Goal: Task Accomplishment & Management: Manage account settings

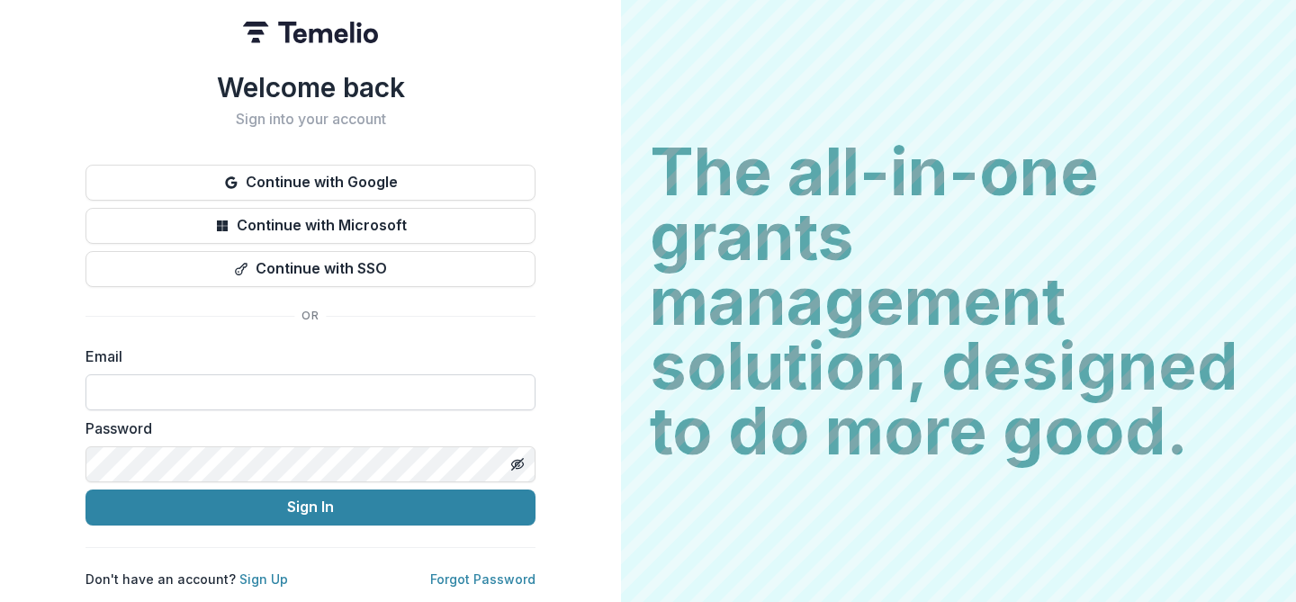
click at [127, 379] on input at bounding box center [310, 392] width 450 height 36
click at [138, 332] on div "Welcome back Sign into your account Continue with Google Continue with Microsof…" at bounding box center [310, 329] width 450 height 516
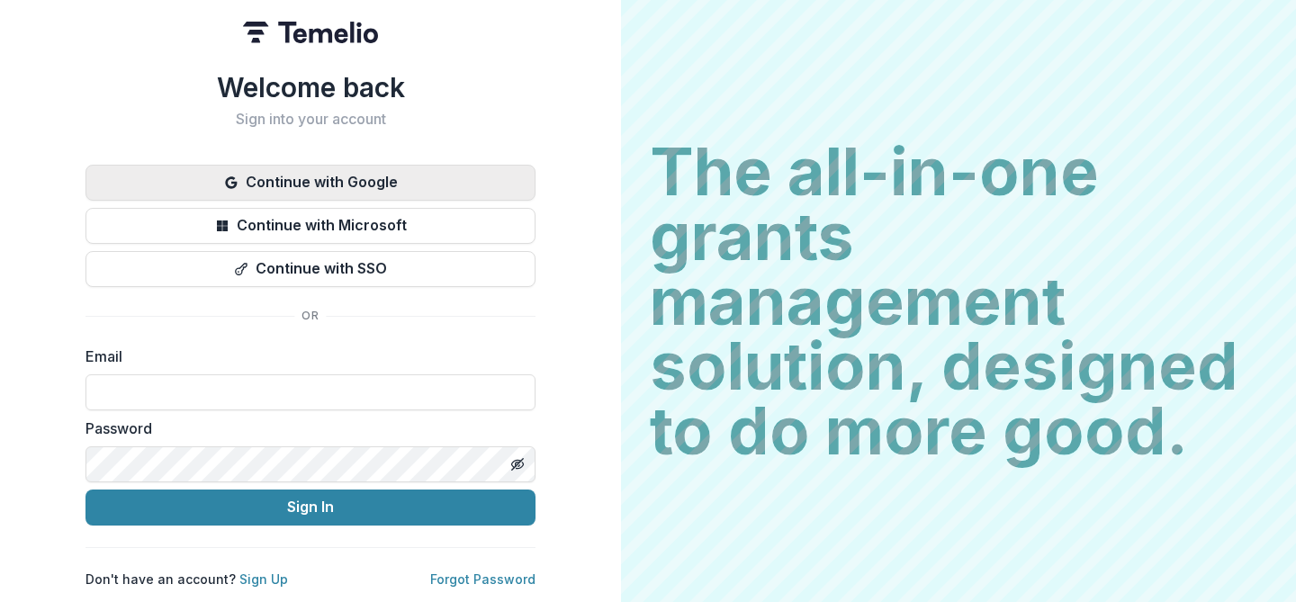
click at [278, 181] on button "Continue with Google" at bounding box center [310, 183] width 450 height 36
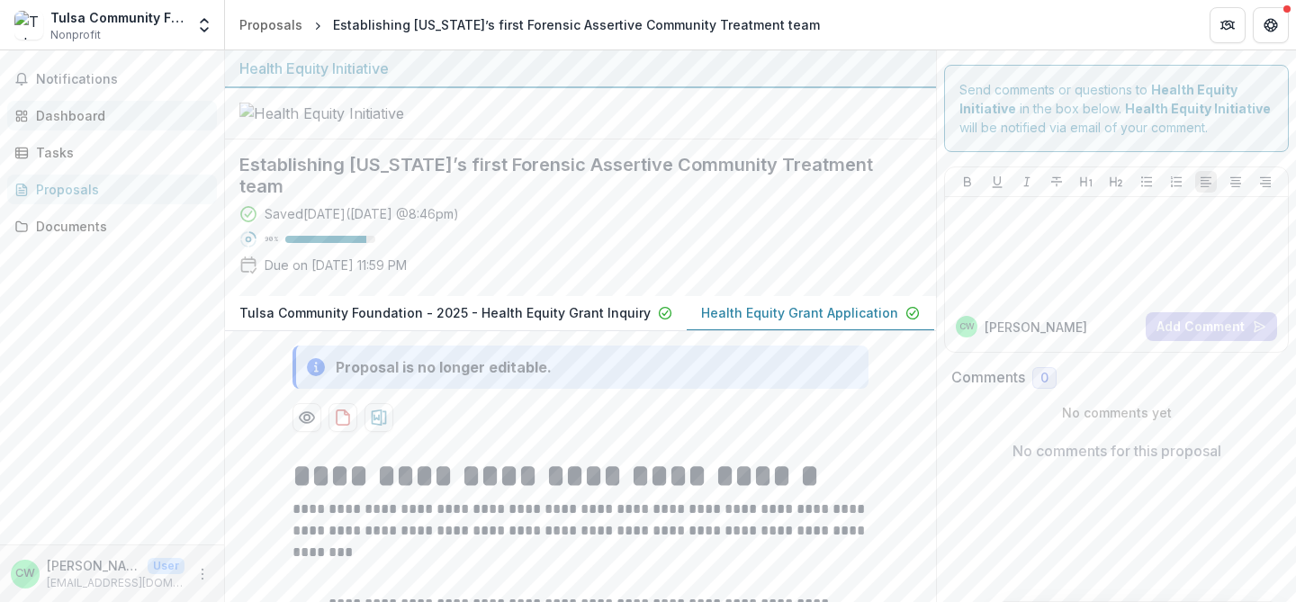
click at [76, 109] on div "Dashboard" at bounding box center [119, 115] width 166 height 19
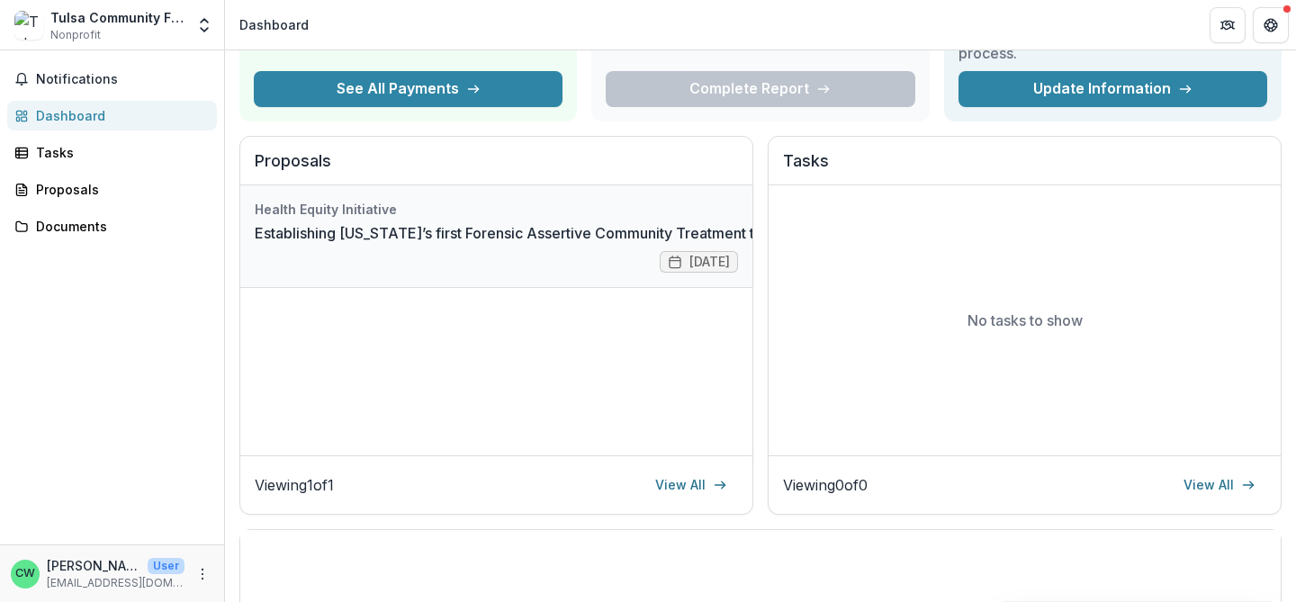
click at [542, 244] on link "Establishing [US_STATE]’s first Forensic Assertive Community Treatment team" at bounding box center [519, 233] width 529 height 22
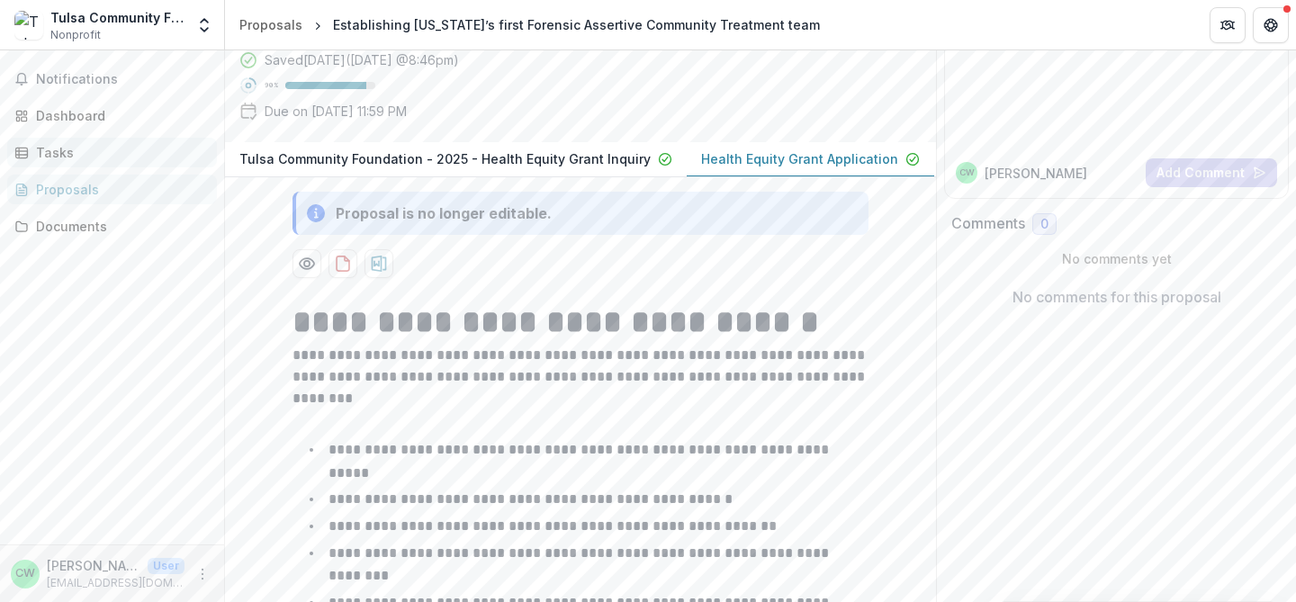
click at [56, 147] on div "Tasks" at bounding box center [119, 152] width 166 height 19
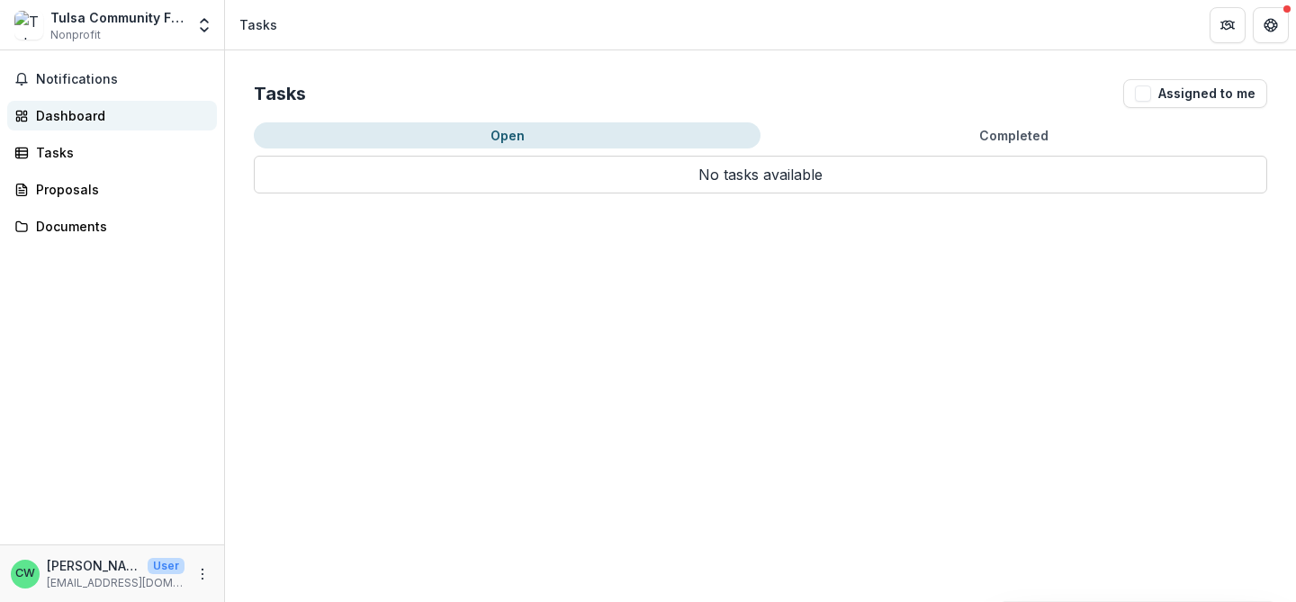
click at [57, 118] on div "Dashboard" at bounding box center [119, 115] width 166 height 19
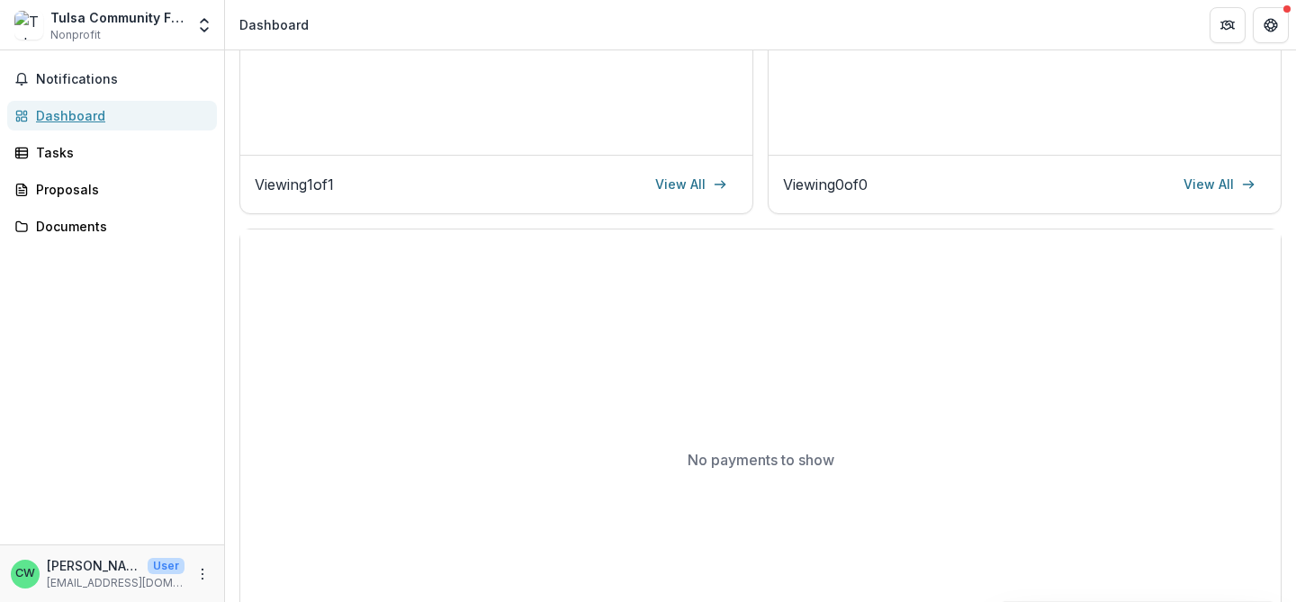
scroll to position [558, 0]
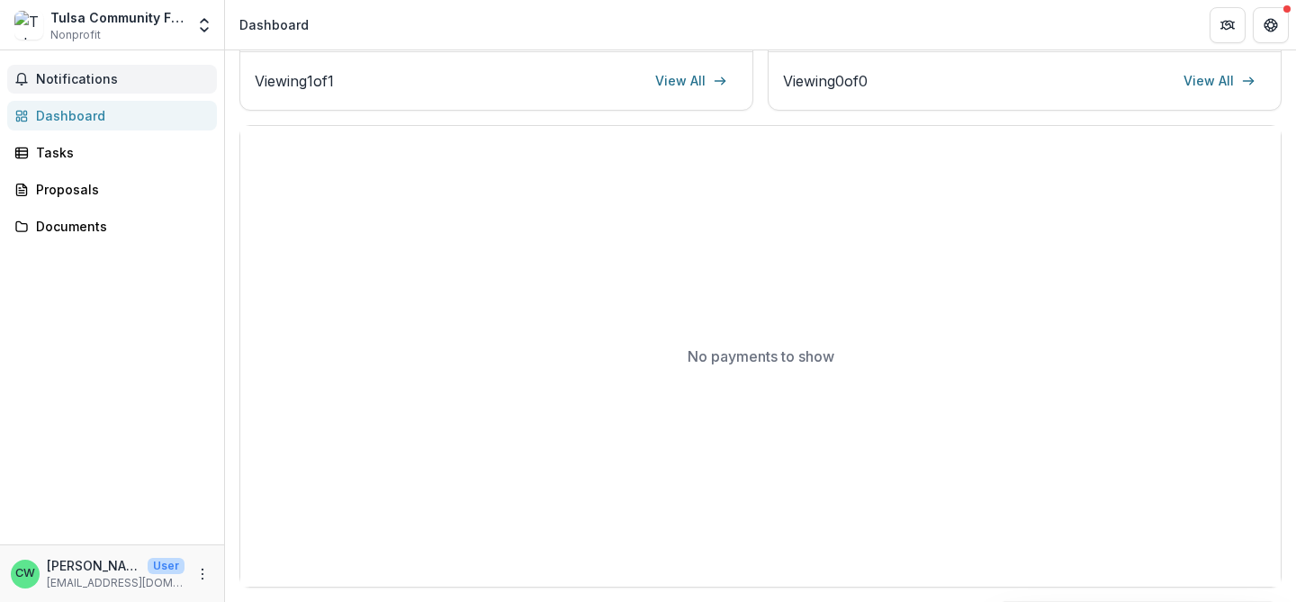
click at [64, 90] on button "Notifications" at bounding box center [112, 79] width 210 height 29
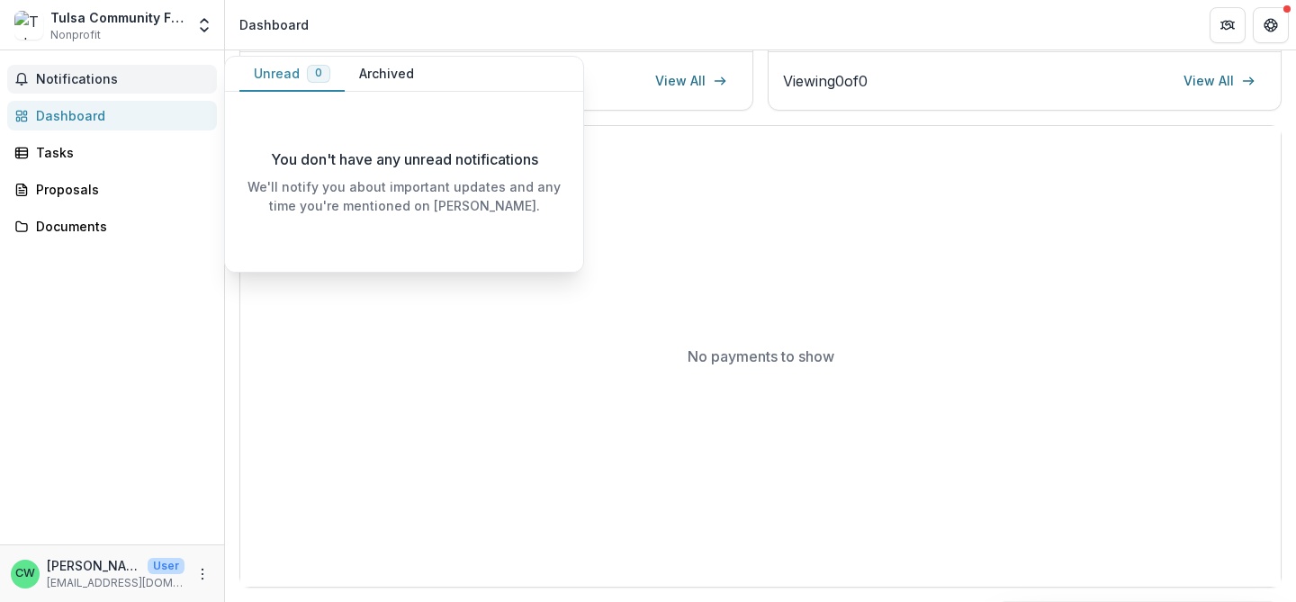
click at [69, 74] on span "Notifications" at bounding box center [123, 79] width 174 height 15
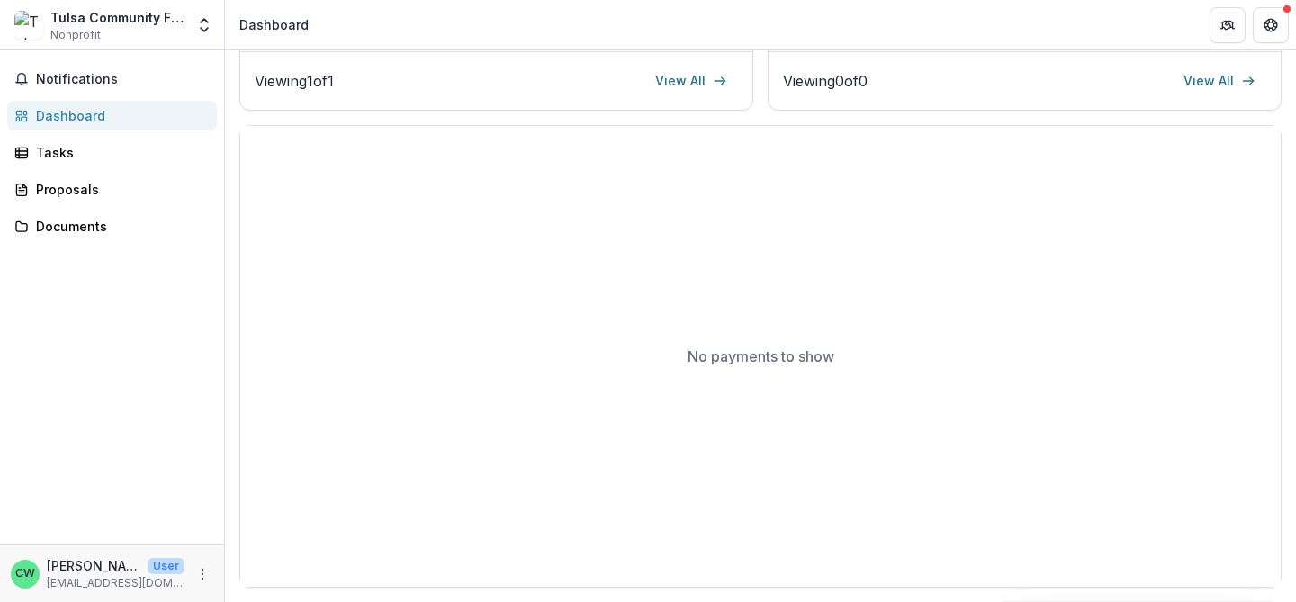
click at [110, 15] on div "Tulsa Community Foundation" at bounding box center [117, 17] width 134 height 19
click at [200, 21] on icon "Open entity switcher" at bounding box center [204, 25] width 18 height 18
click at [1278, 26] on button "Get Help" at bounding box center [1270, 25] width 36 height 36
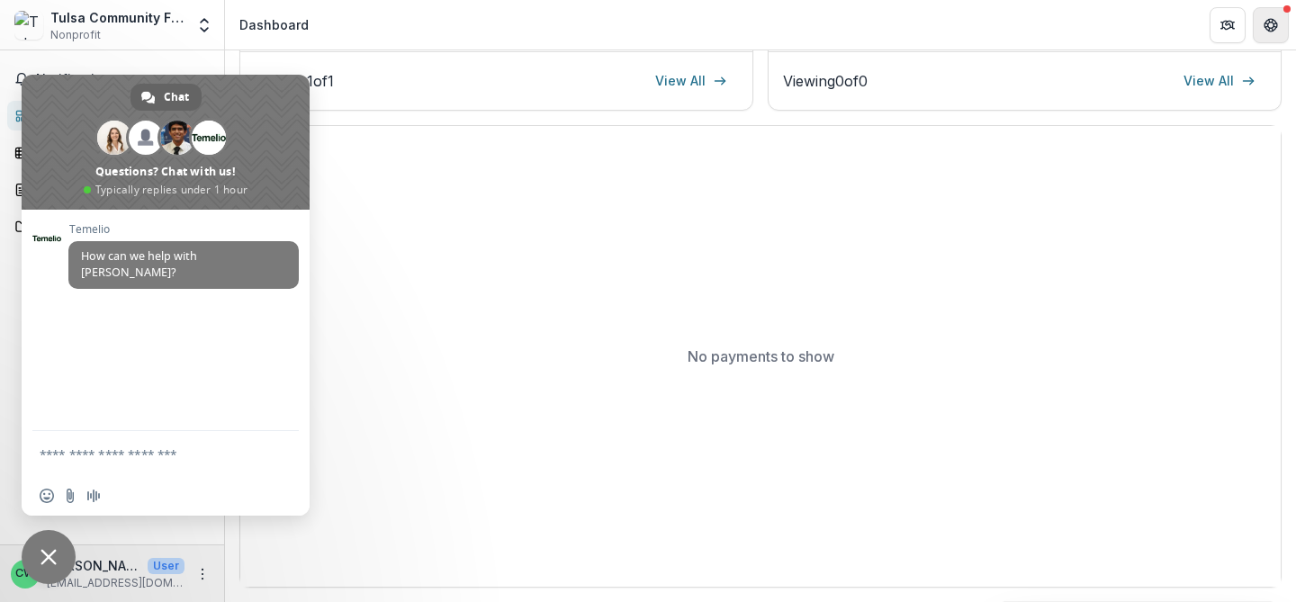
click at [1278, 26] on button "Get Help" at bounding box center [1270, 25] width 36 height 36
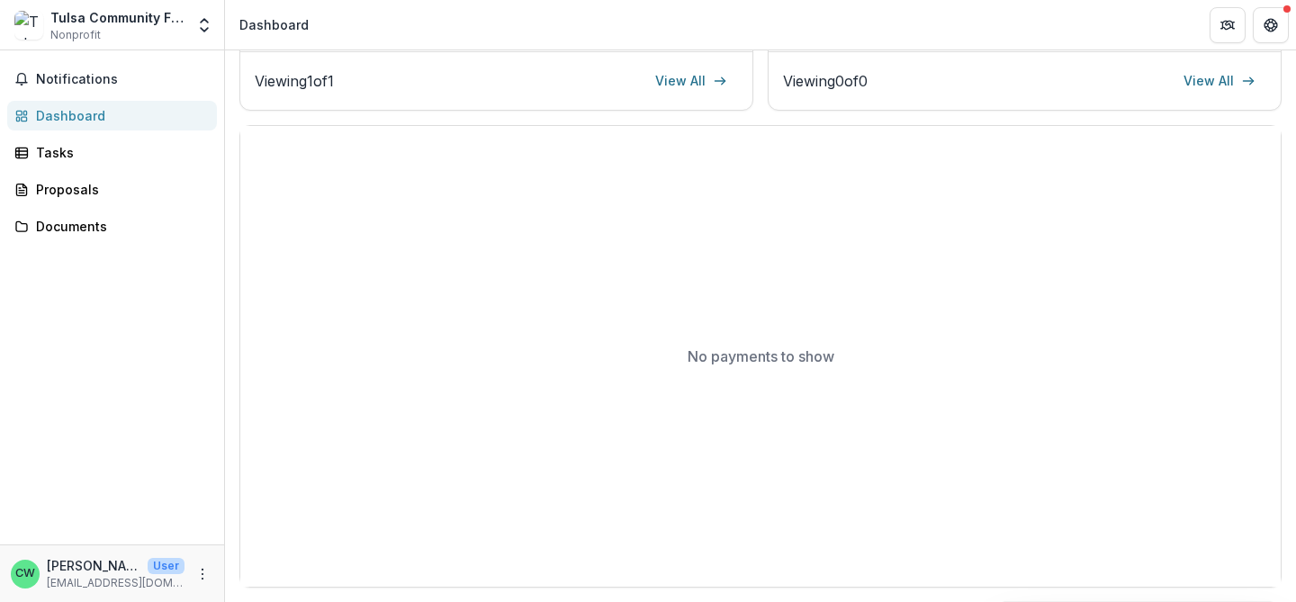
click at [1245, 23] on div at bounding box center [1248, 25] width 79 height 36
click at [1238, 25] on button "Partners" at bounding box center [1227, 25] width 36 height 36
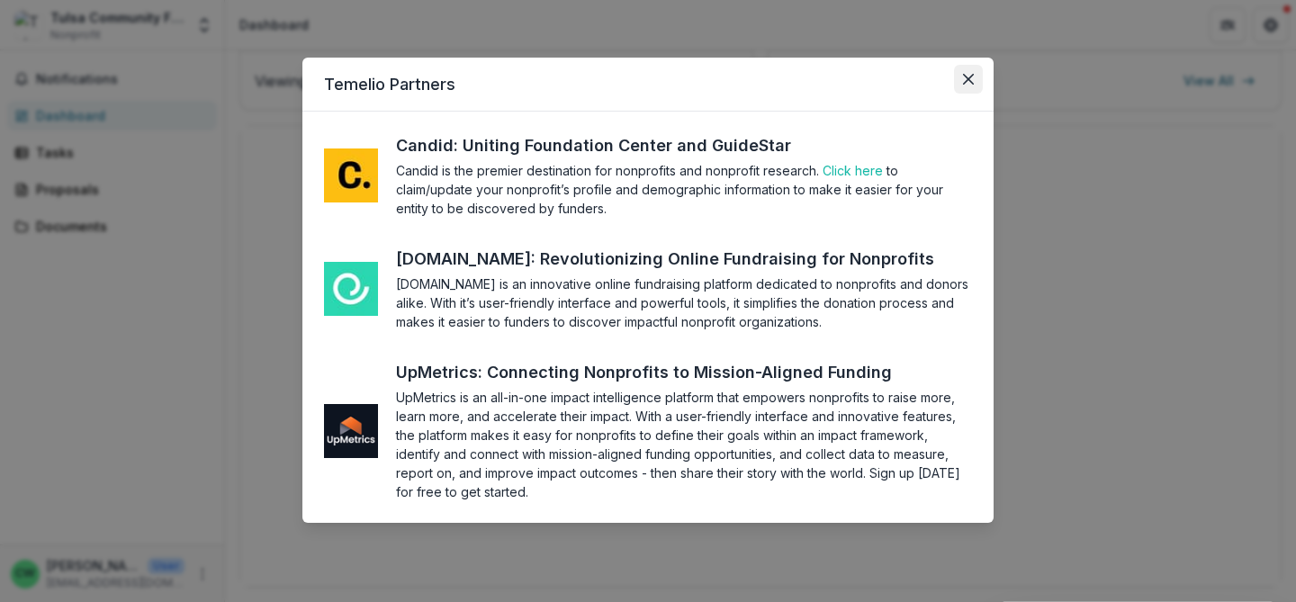
click at [970, 72] on button "Close" at bounding box center [968, 79] width 29 height 29
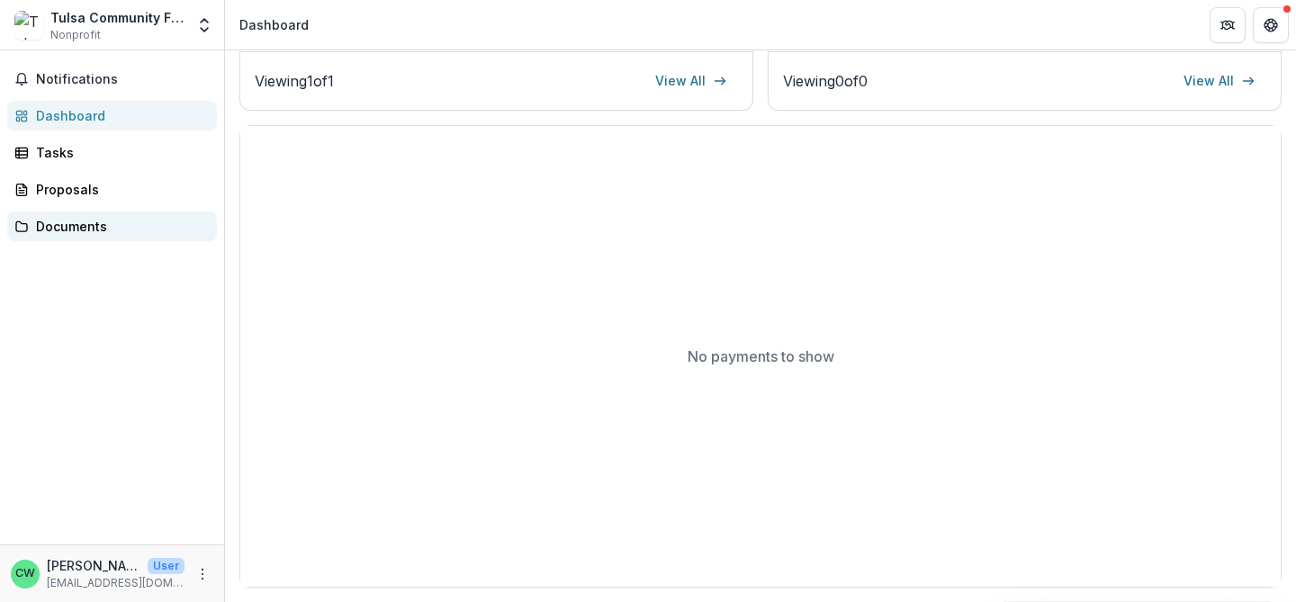
click at [47, 238] on link "Documents" at bounding box center [112, 226] width 210 height 30
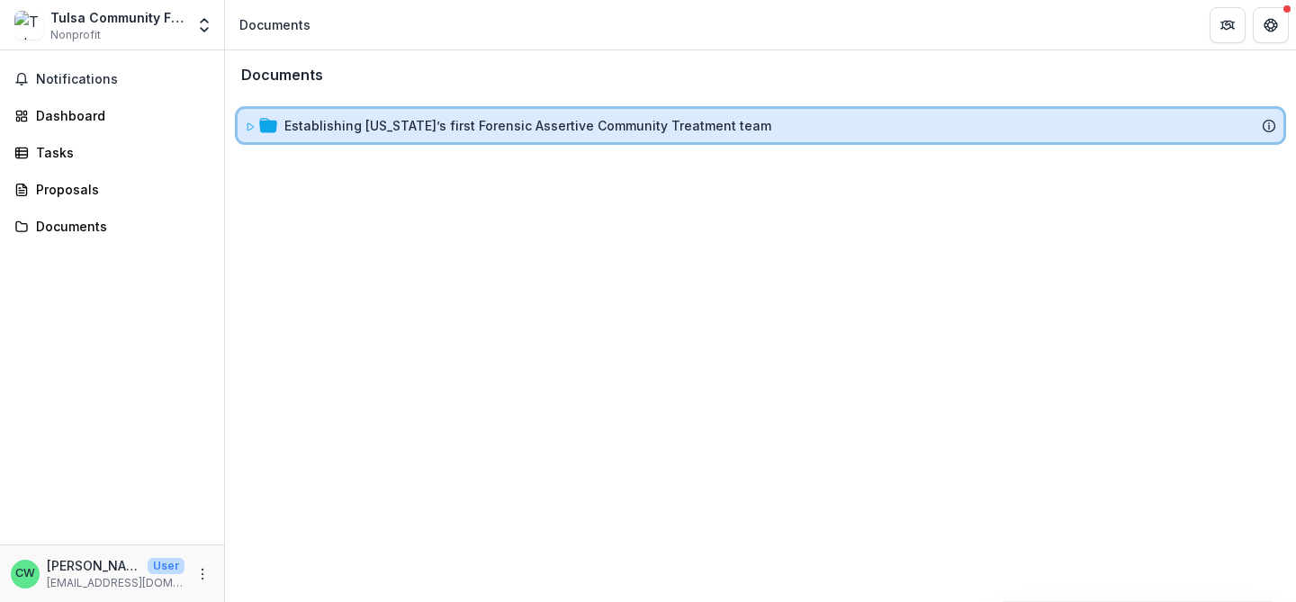
click at [247, 129] on icon at bounding box center [250, 126] width 11 height 11
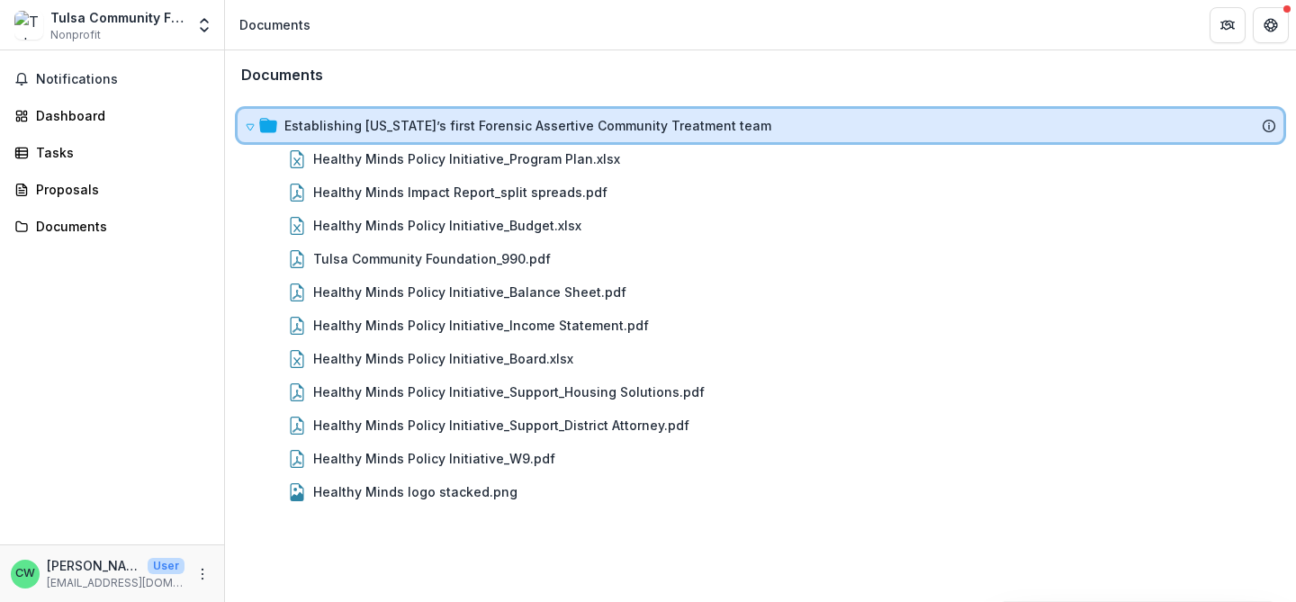
click at [247, 129] on icon at bounding box center [250, 126] width 11 height 11
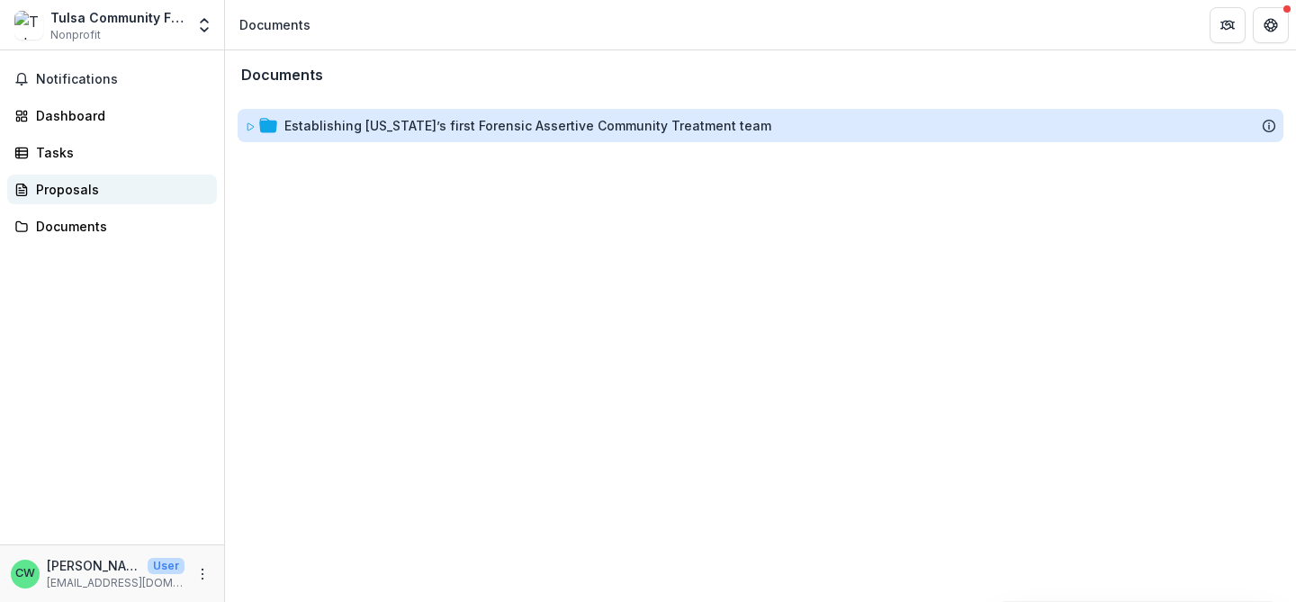
click at [63, 185] on div "Proposals" at bounding box center [119, 189] width 166 height 19
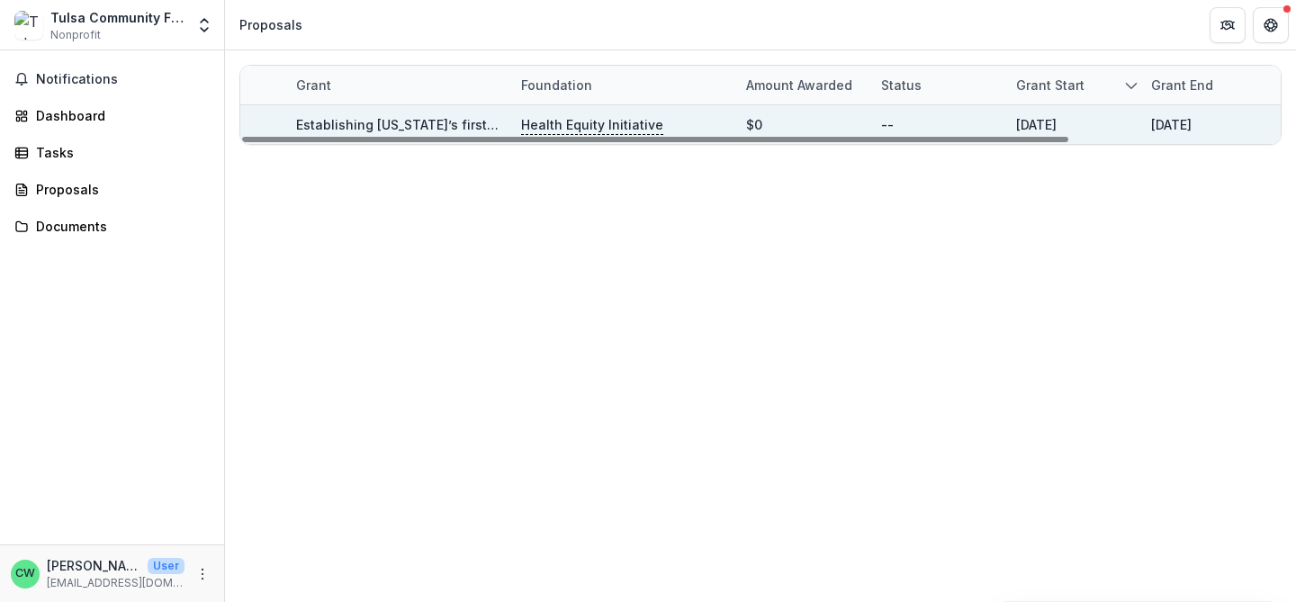
click at [373, 121] on link "Establishing Oklahoma’s first Forensic Assertive Community Treatment team" at bounding box center [539, 124] width 487 height 15
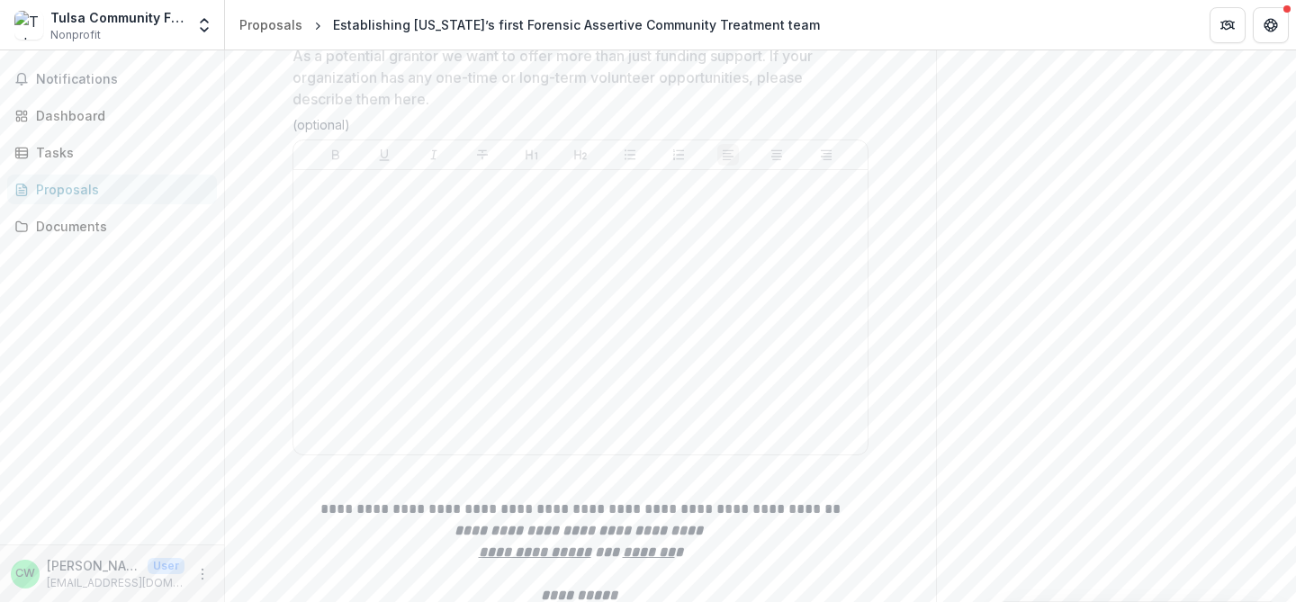
scroll to position [15451, 0]
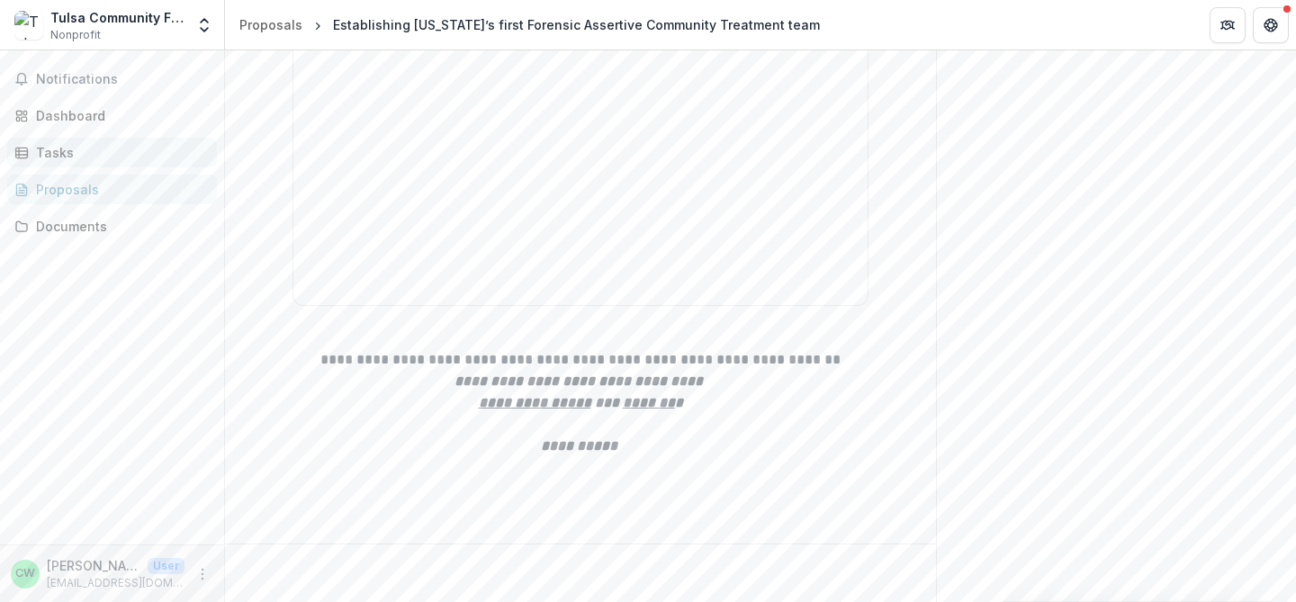
click at [76, 145] on div "Tasks" at bounding box center [119, 152] width 166 height 19
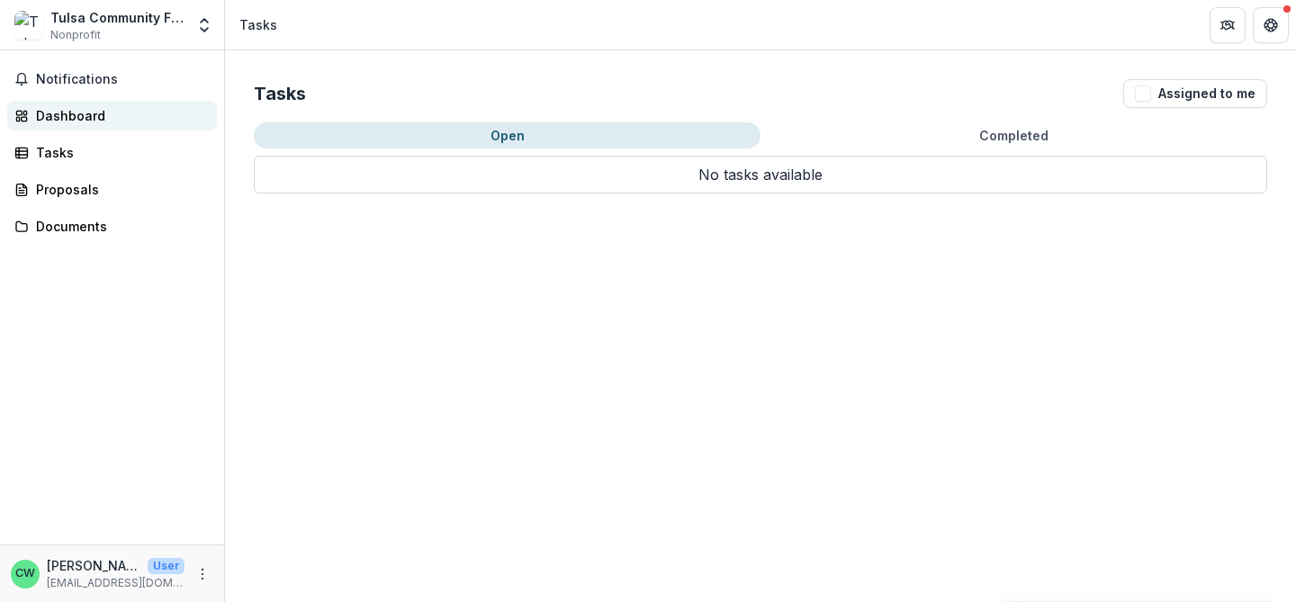
click at [76, 119] on div "Dashboard" at bounding box center [119, 115] width 166 height 19
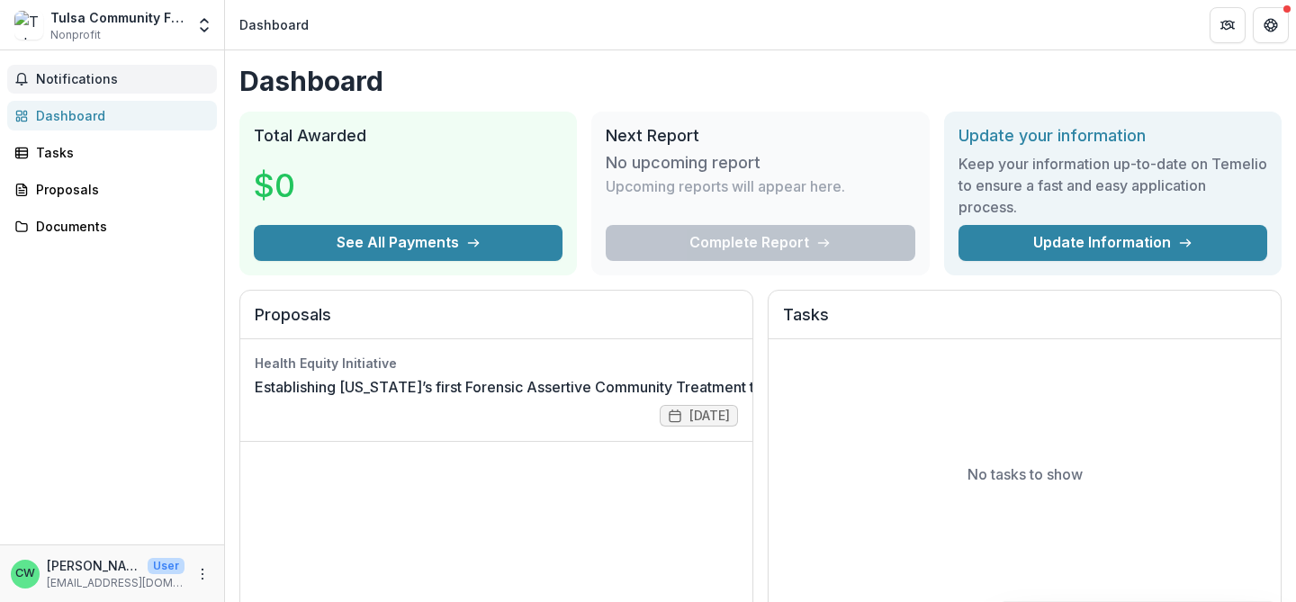
click at [90, 82] on span "Notifications" at bounding box center [123, 79] width 174 height 15
click at [88, 569] on p "Chris Wylie" at bounding box center [94, 565] width 94 height 19
click at [204, 570] on icon "More" at bounding box center [202, 574] width 14 height 14
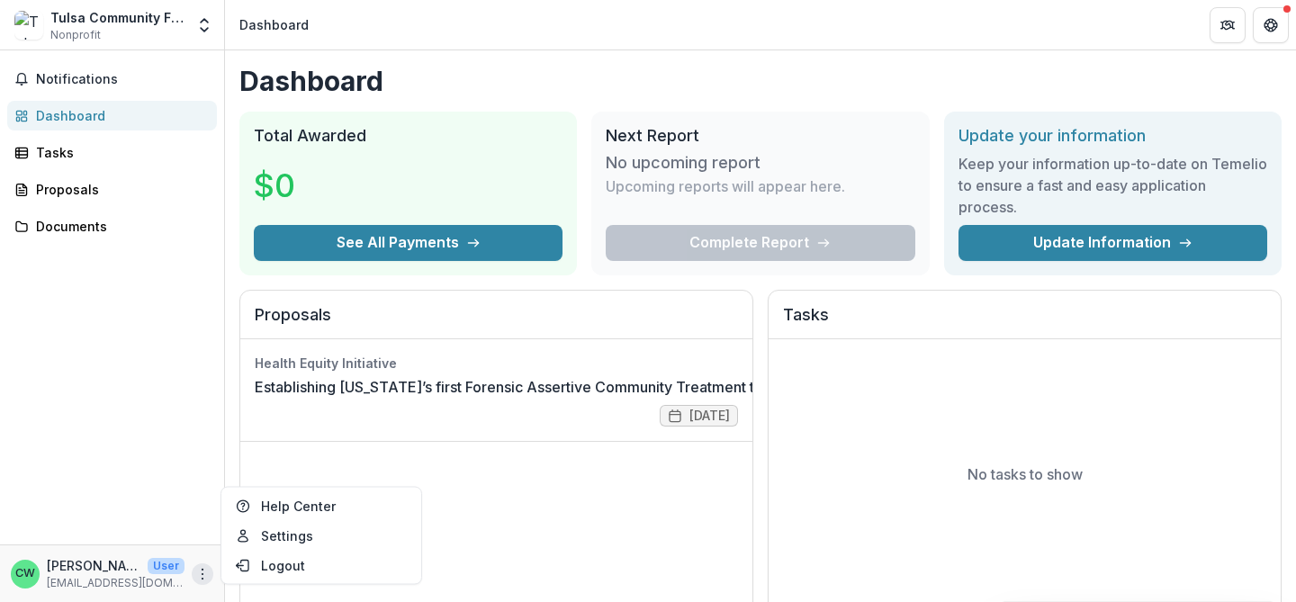
click at [204, 570] on icon "More" at bounding box center [202, 574] width 14 height 14
click at [68, 24] on div "Tulsa Community Foundation" at bounding box center [117, 17] width 134 height 19
click at [202, 22] on icon "Open entity switcher" at bounding box center [204, 25] width 18 height 18
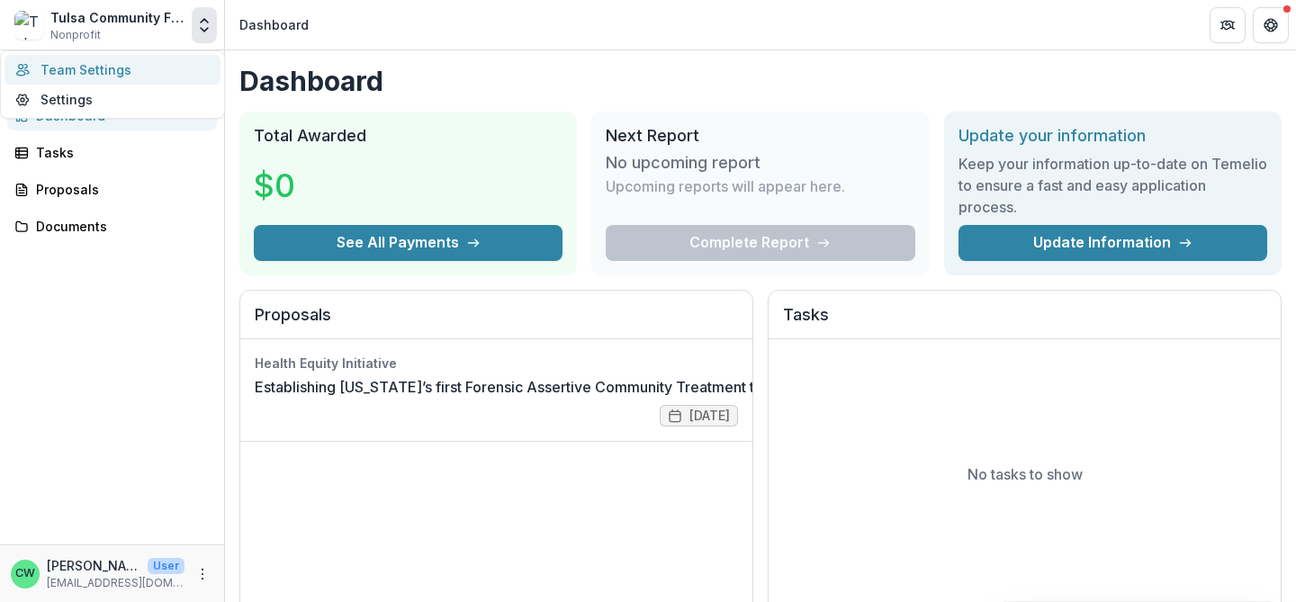
click at [108, 68] on link "Team Settings" at bounding box center [112, 70] width 216 height 30
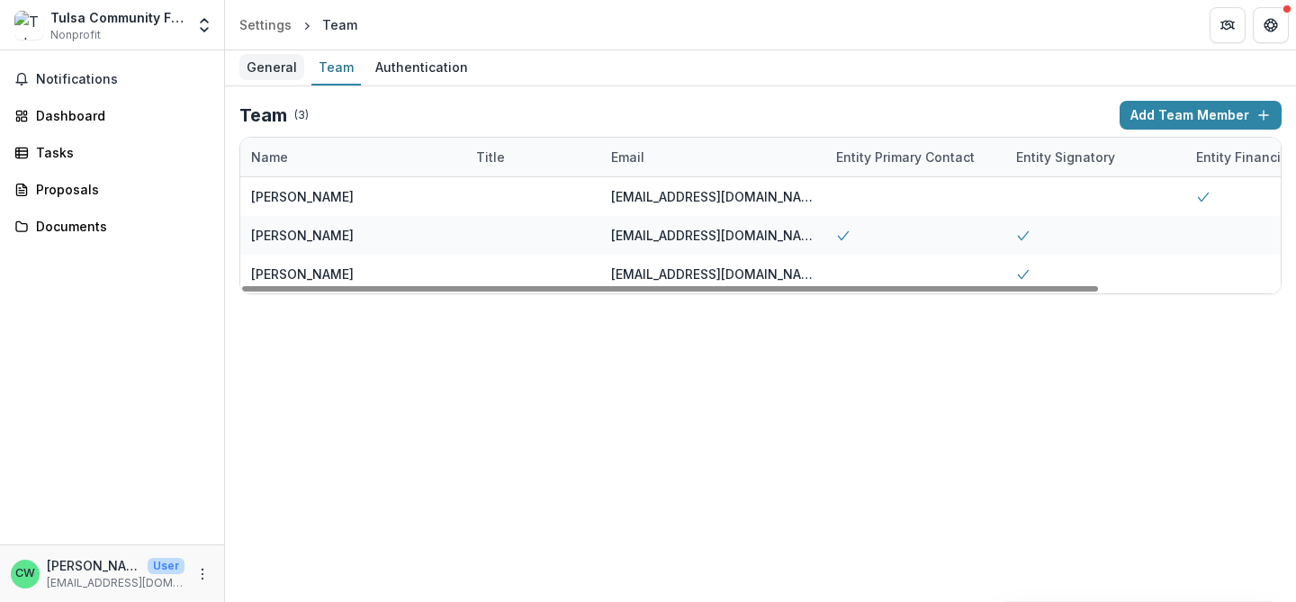
click at [263, 60] on div "General" at bounding box center [271, 67] width 65 height 26
